Goal: Check status: Check status

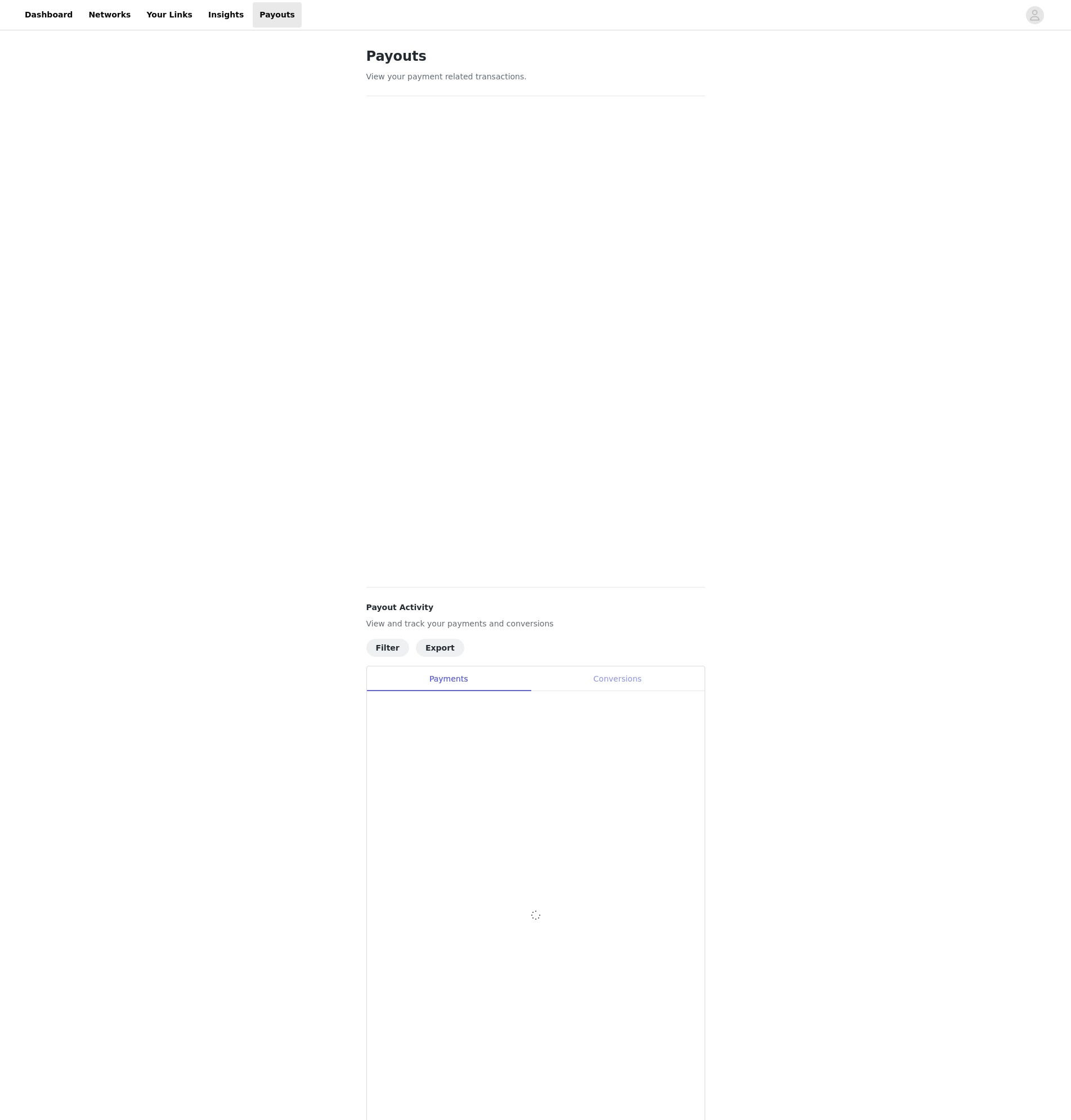
click at [614, 684] on div "Conversions" at bounding box center [617, 679] width 174 height 26
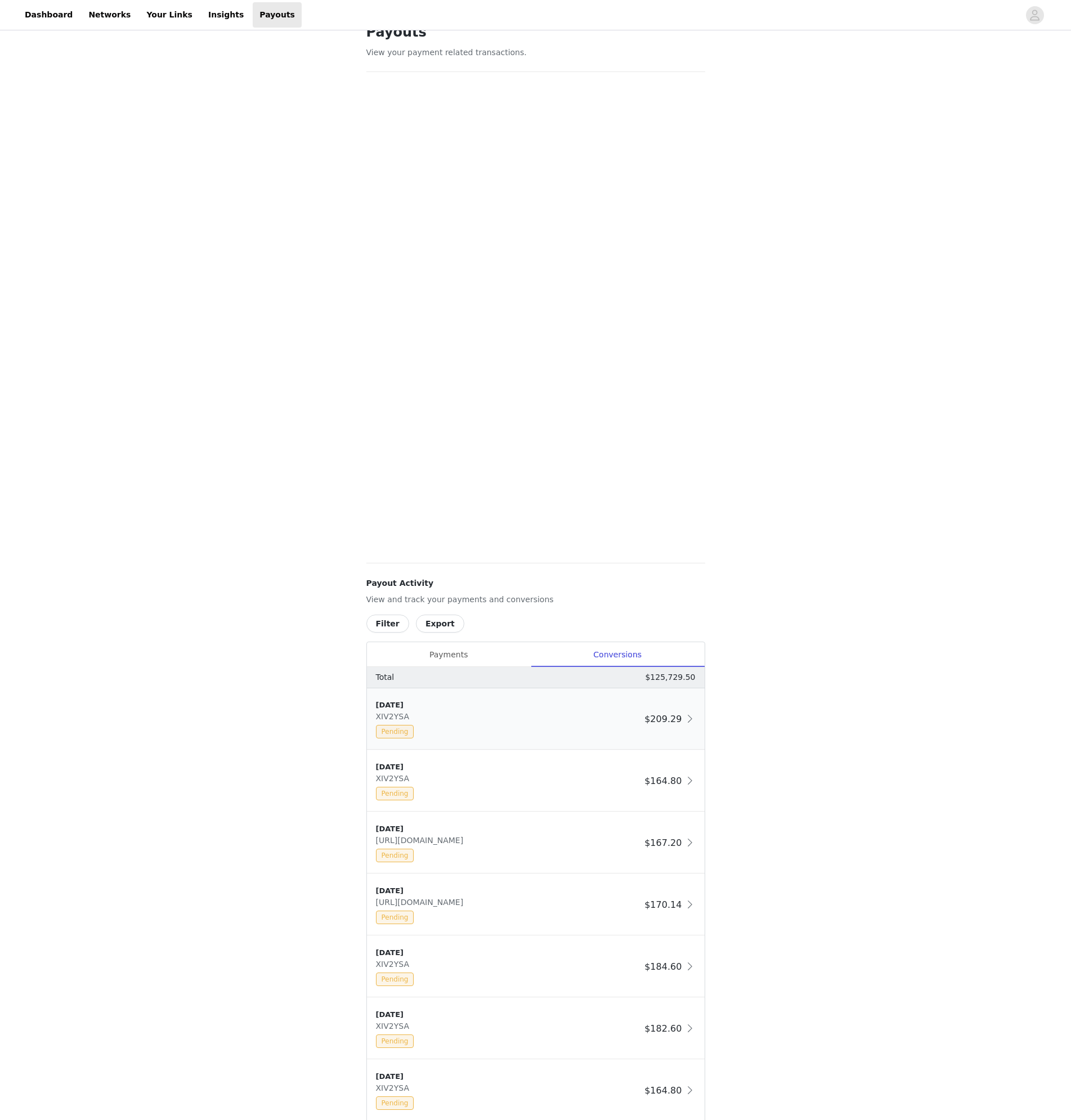
scroll to position [56, 0]
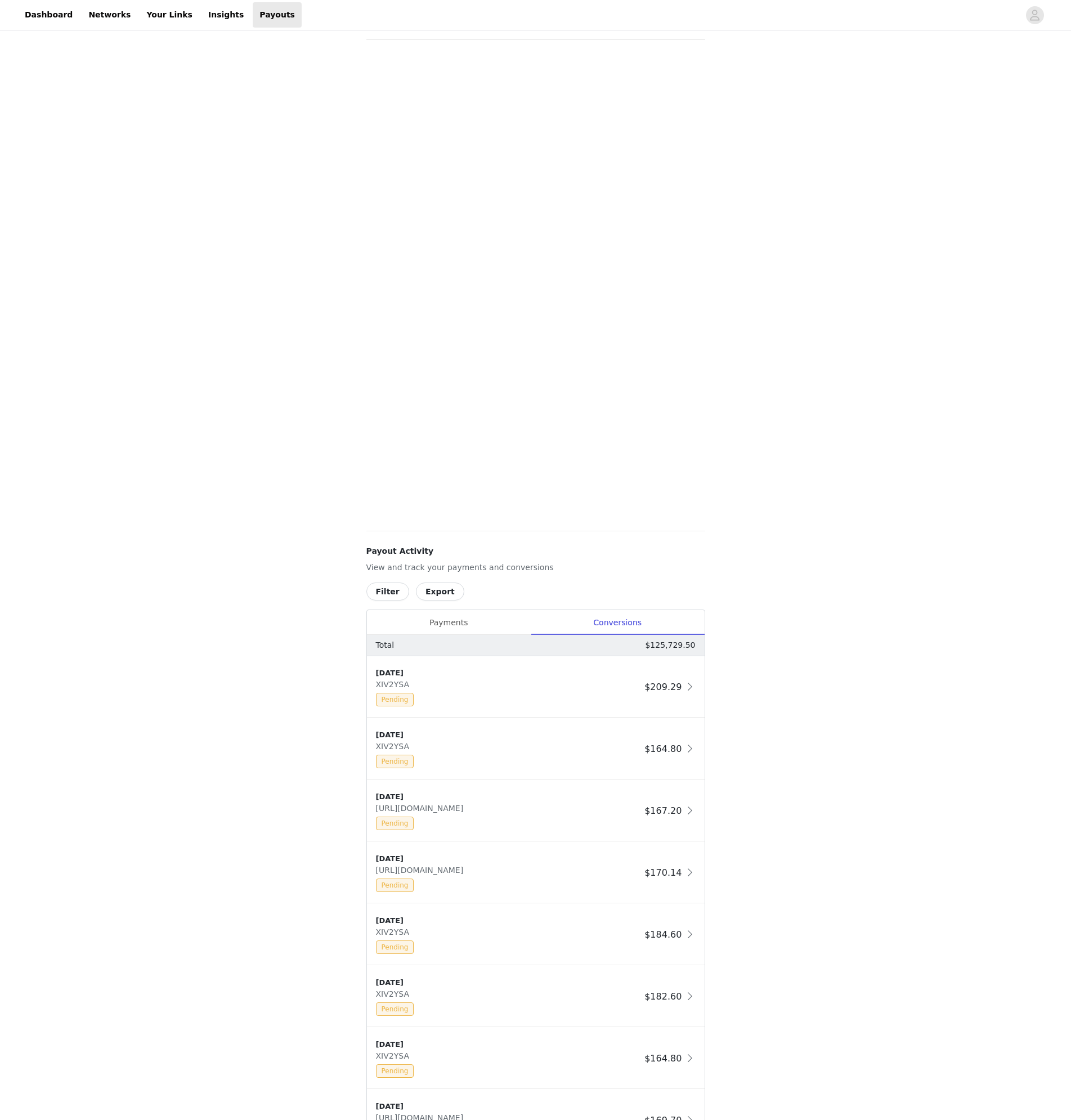
click at [374, 593] on button "Filter" at bounding box center [387, 591] width 43 height 18
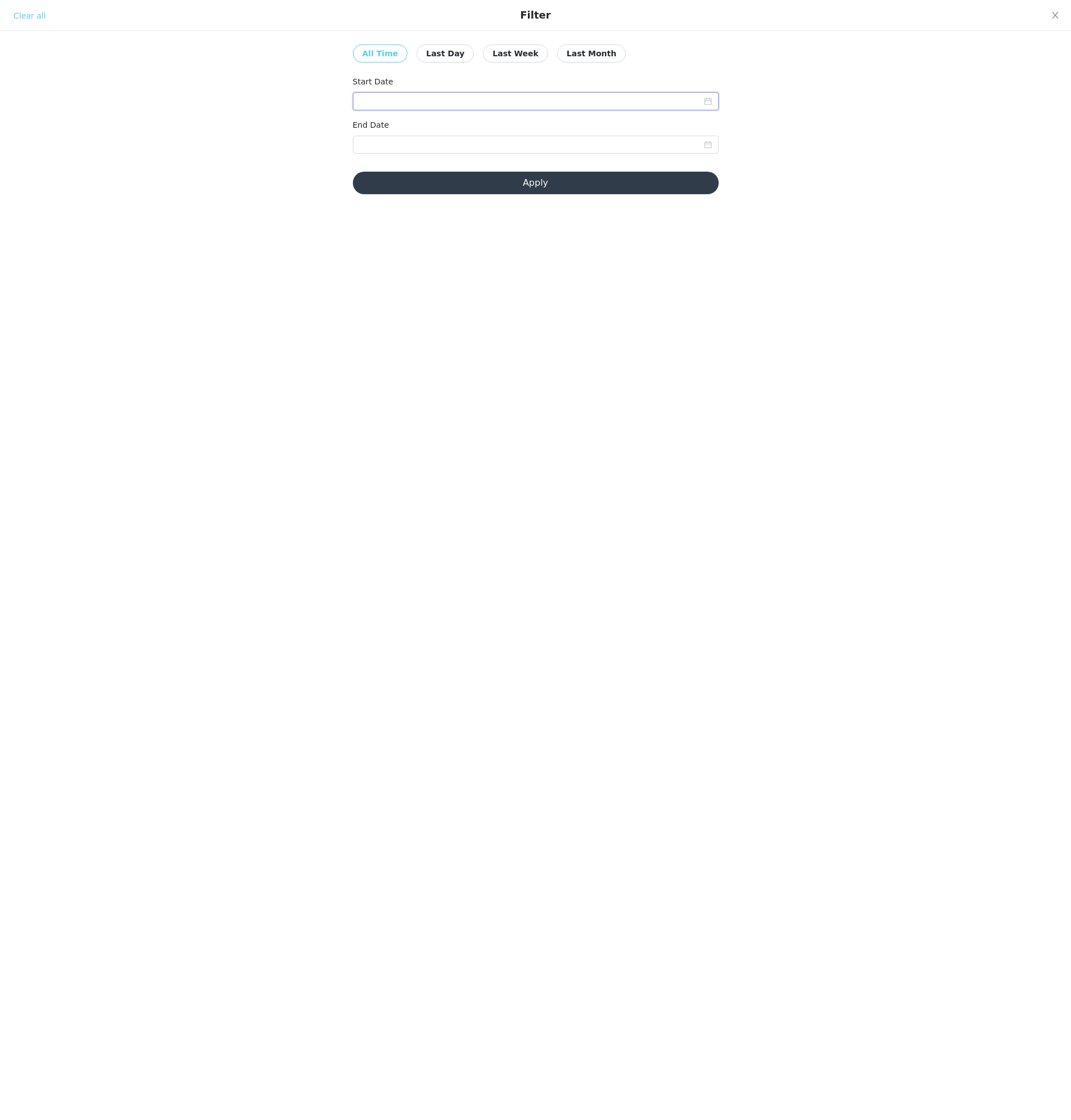
click at [419, 97] on input at bounding box center [536, 101] width 366 height 18
click at [393, 158] on div "1" at bounding box center [390, 162] width 13 height 13
type input "[DATE]"
click at [511, 146] on input at bounding box center [536, 144] width 366 height 18
click at [413, 270] on div "30" at bounding box center [411, 274] width 13 height 13
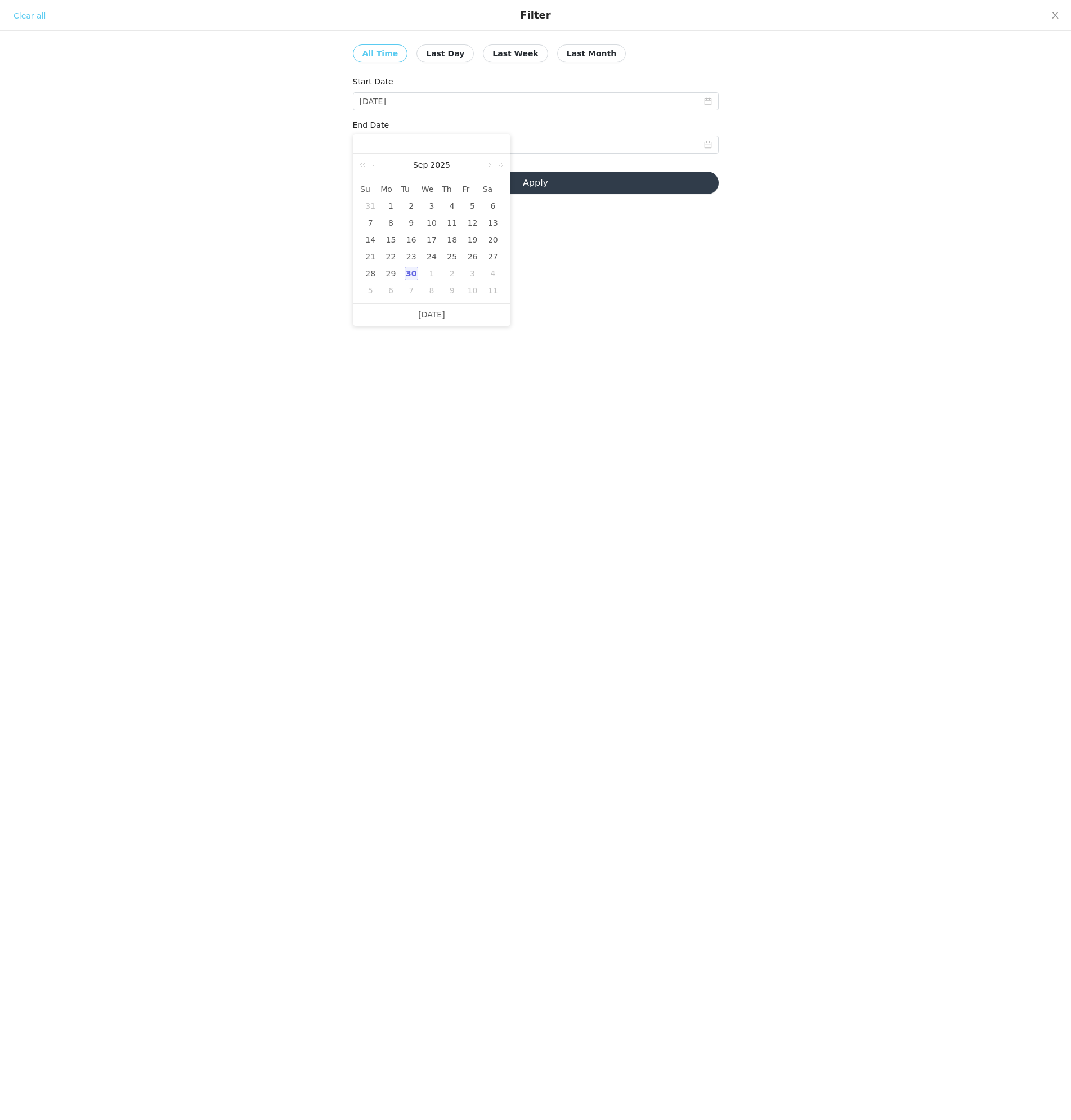
type input "[DATE]"
click at [586, 185] on button "Apply" at bounding box center [536, 183] width 366 height 23
